Goal: Transaction & Acquisition: Purchase product/service

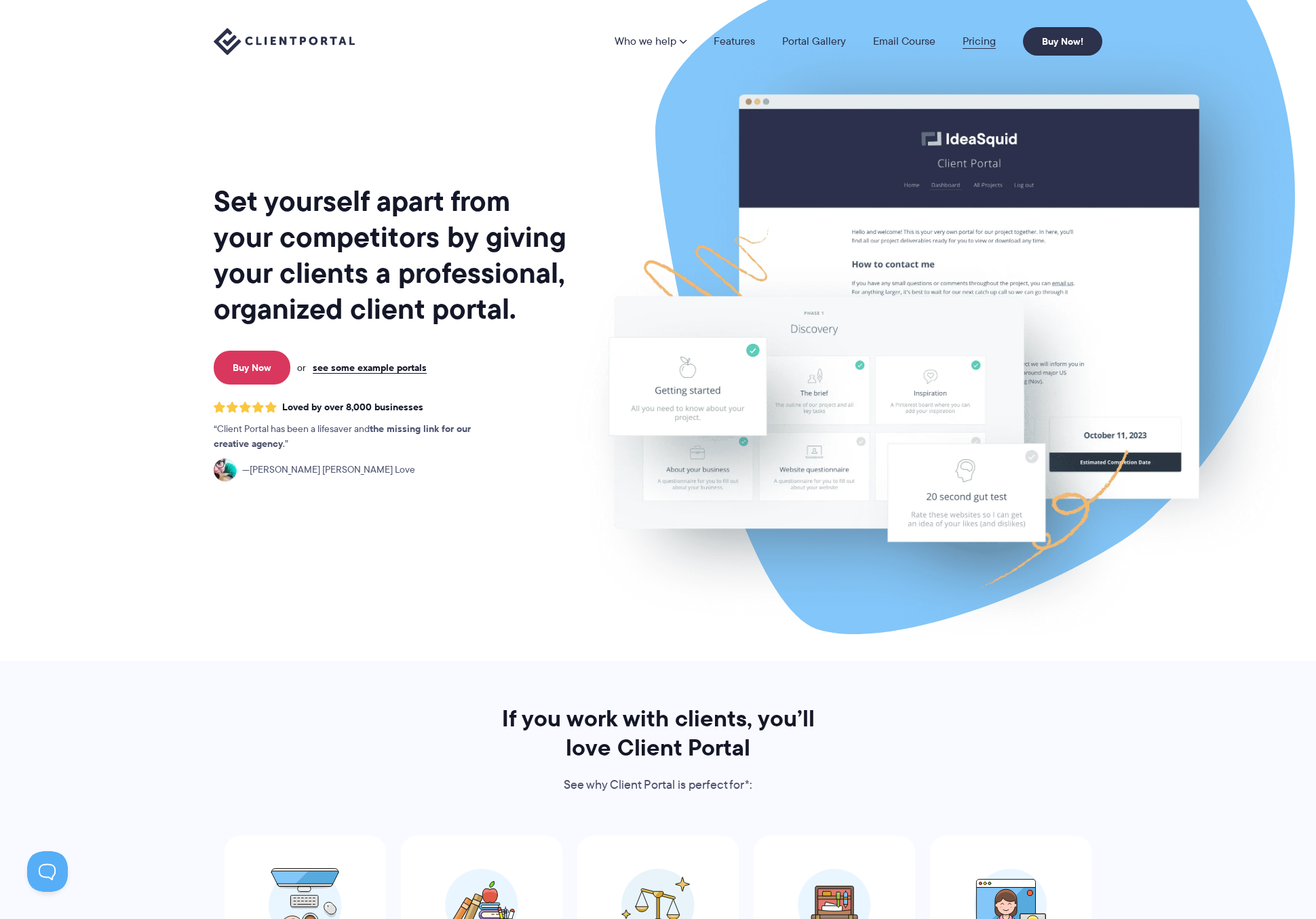
click at [977, 42] on link "Pricing" at bounding box center [979, 41] width 33 height 11
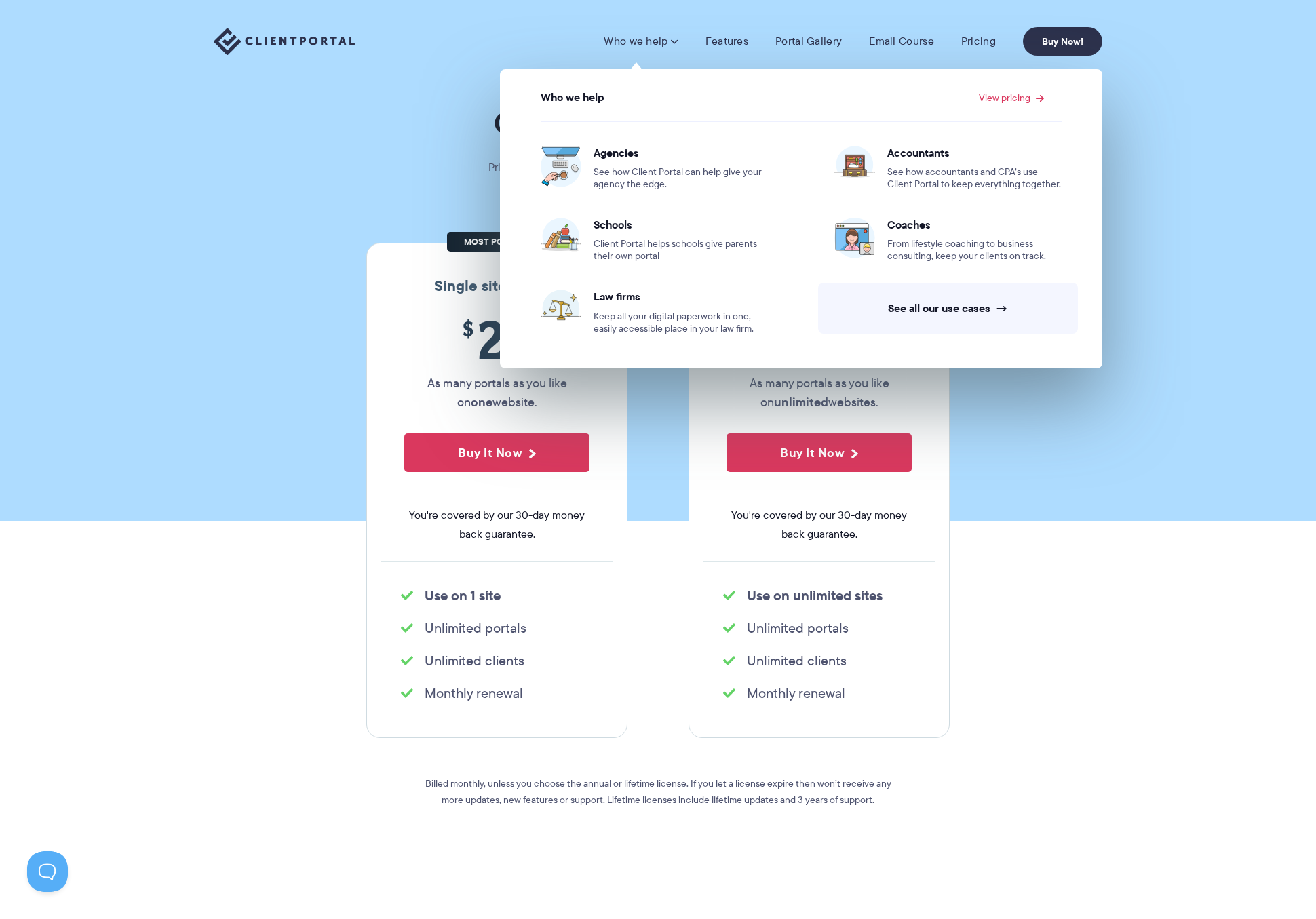
click at [262, 17] on div "Who we help Who we help View pricing Agencies See how Client Portal can help gi…" at bounding box center [658, 41] width 1316 height 82
click at [635, 42] on link "Who we help" at bounding box center [641, 42] width 74 height 13
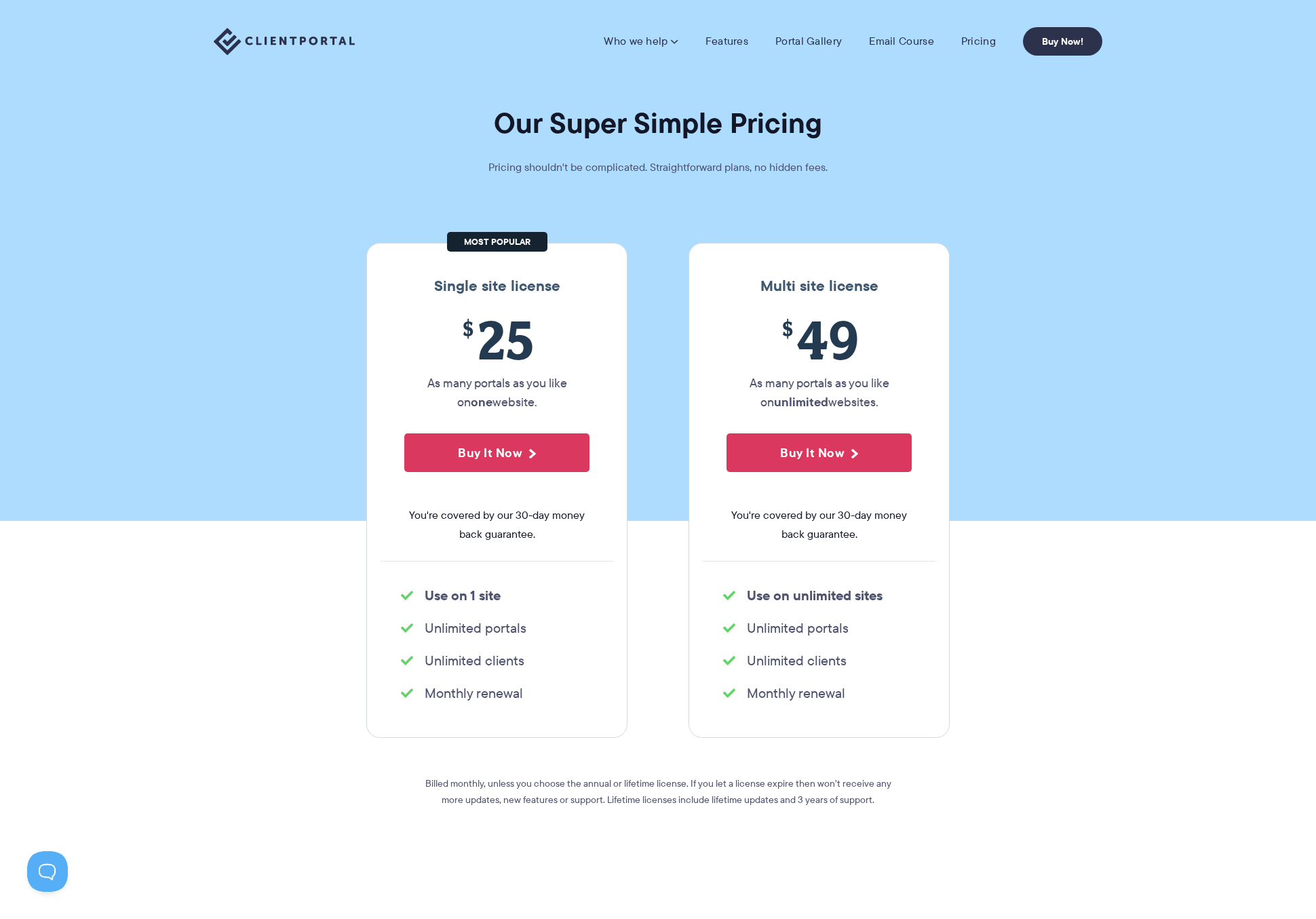
click at [299, 41] on img at bounding box center [284, 41] width 141 height 27
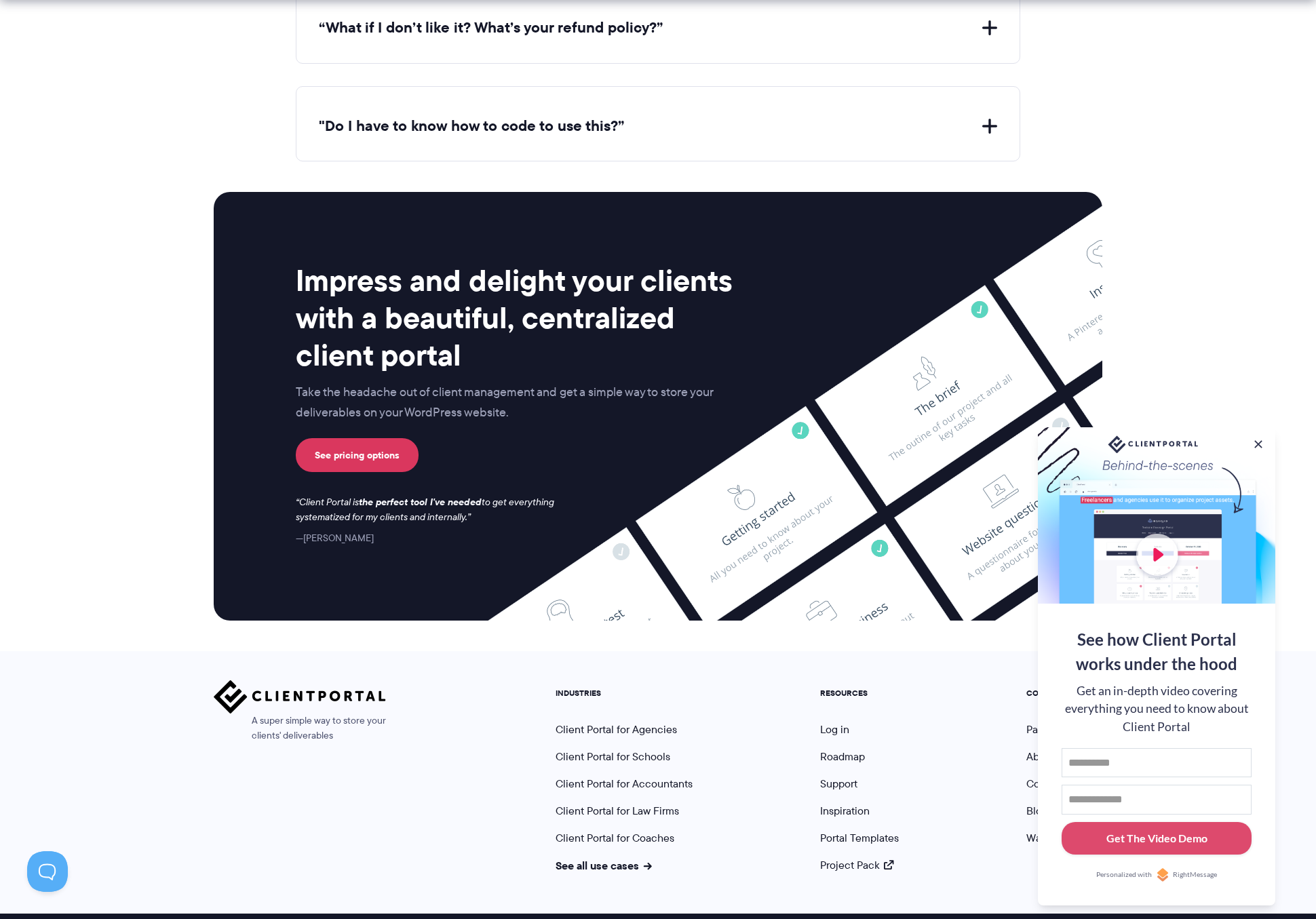
scroll to position [5305, 0]
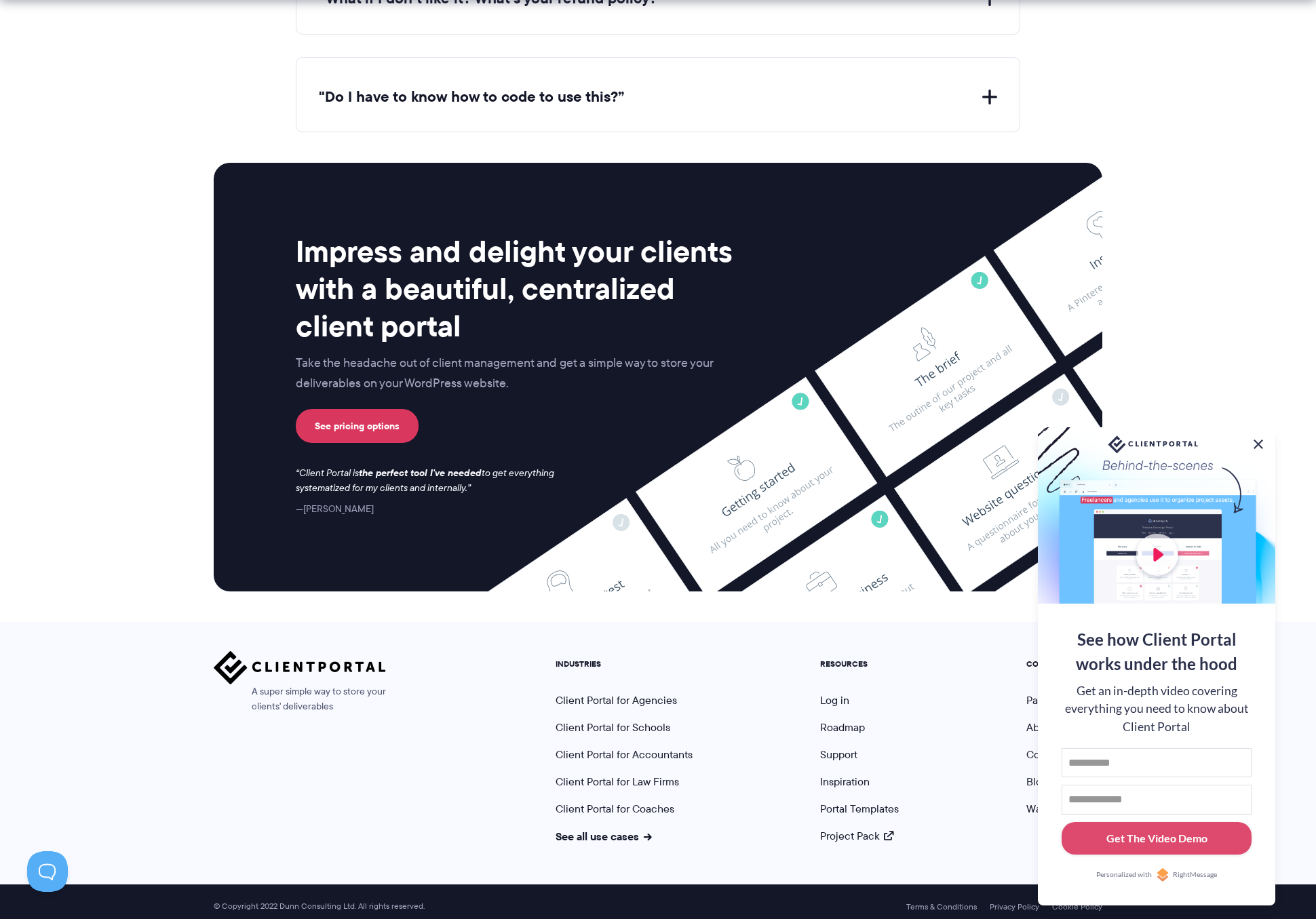
click at [1259, 437] on button at bounding box center [1259, 444] width 17 height 17
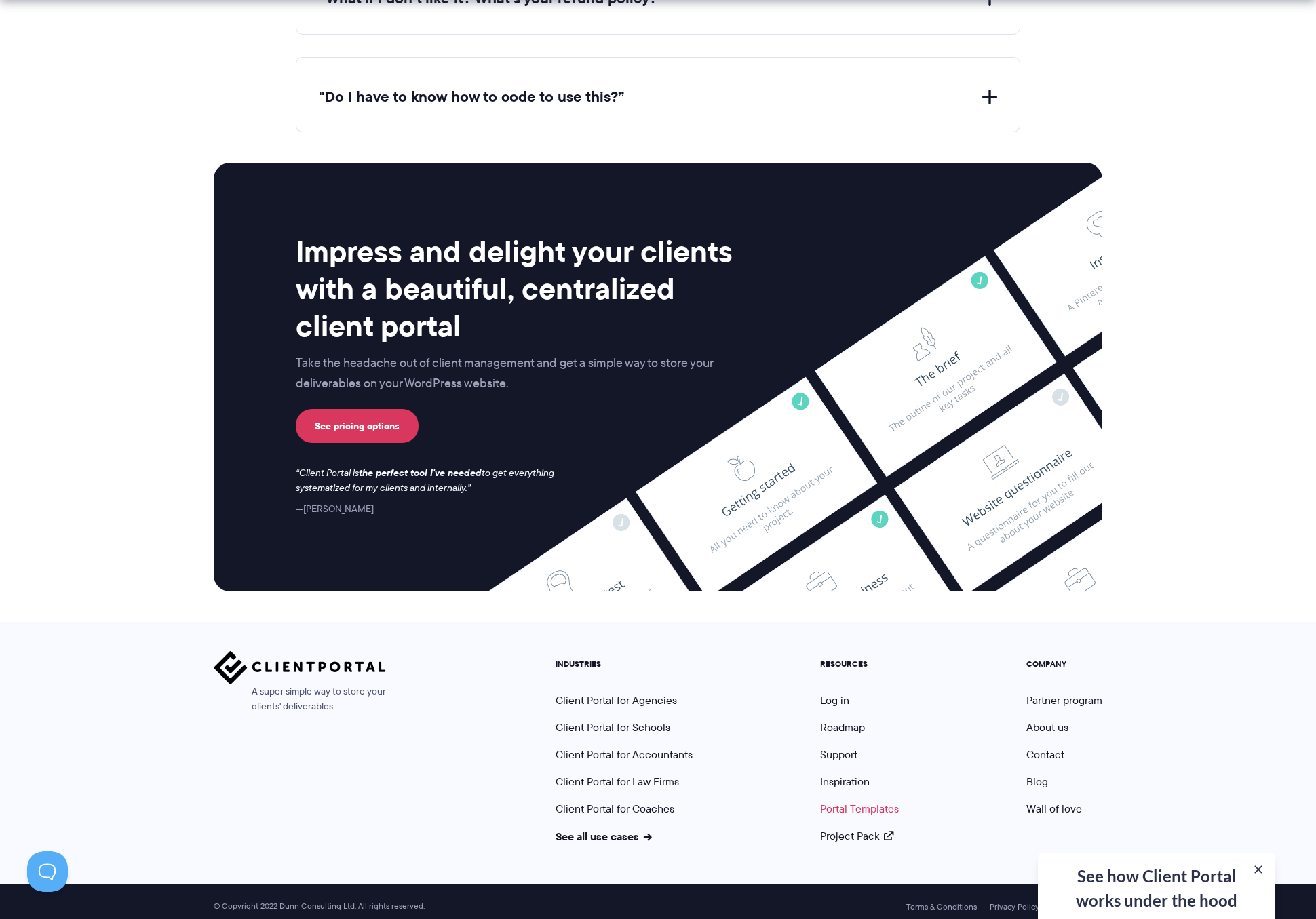
click at [854, 801] on link "Portal Templates" at bounding box center [859, 808] width 79 height 16
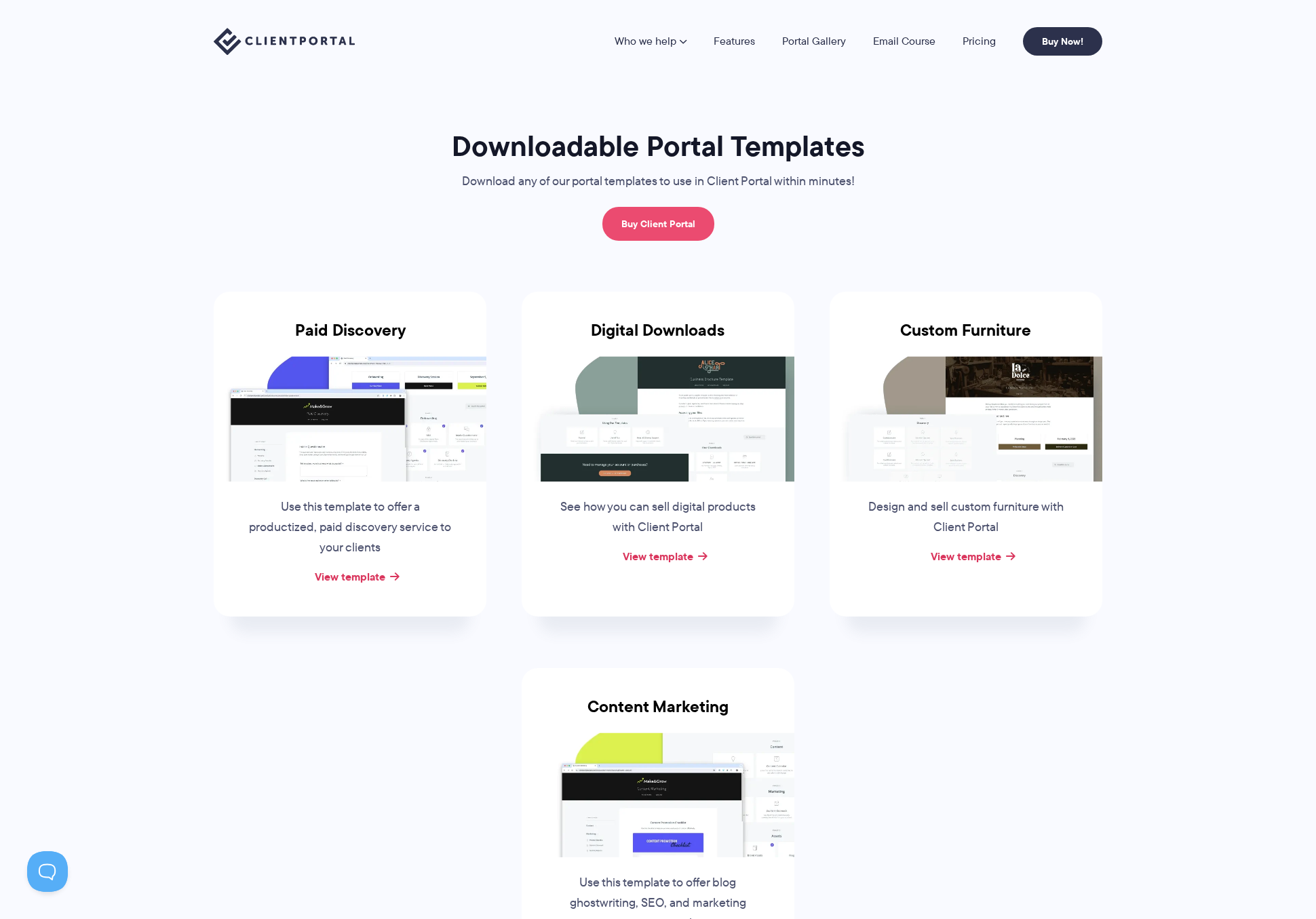
click at [642, 222] on link "Buy Client Portal" at bounding box center [658, 224] width 112 height 34
